Goal: Task Accomplishment & Management: Use online tool/utility

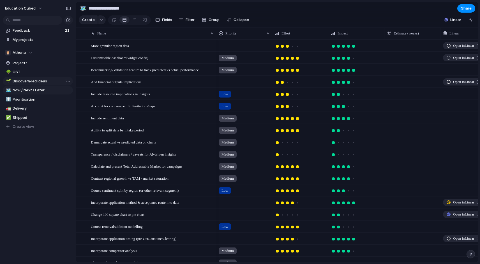
click at [28, 80] on span "Discovery-led Ideas" at bounding box center [42, 82] width 58 height 6
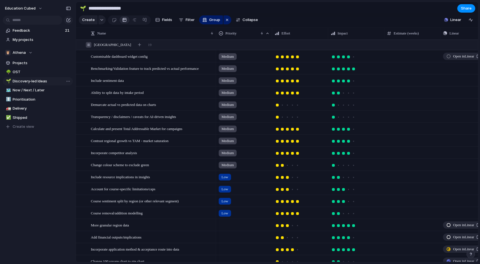
type input "**********"
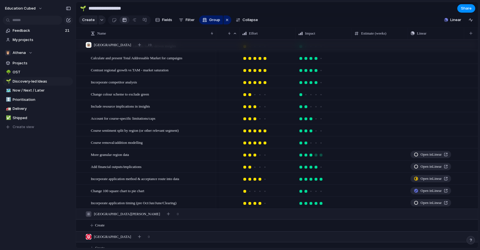
scroll to position [8, 0]
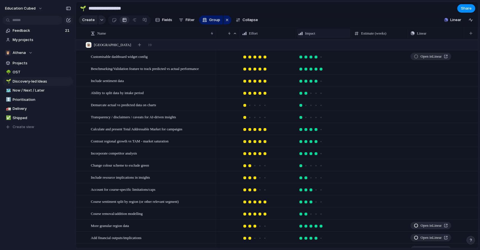
click at [314, 33] on span "Impact" at bounding box center [310, 34] width 10 height 6
click at [334, 36] on div "Modify Hide Sort ascending Sort descending" at bounding box center [240, 125] width 480 height 250
click at [336, 36] on div "Impact" at bounding box center [324, 33] width 54 height 9
click at [319, 66] on span "Sort ascending" at bounding box center [321, 64] width 27 height 6
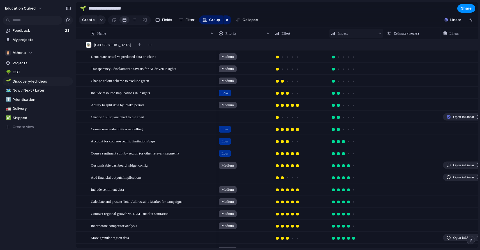
click at [338, 29] on div "Impact" at bounding box center [356, 33] width 54 height 9
click at [345, 72] on span "Sort descending" at bounding box center [354, 74] width 29 height 6
